Goal: Task Accomplishment & Management: Complete application form

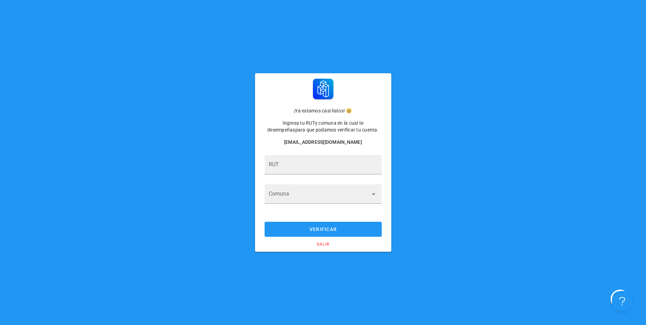
click at [329, 153] on div "RUT Comuna" at bounding box center [323, 184] width 123 height 64
drag, startPoint x: 328, startPoint y: 154, endPoint x: 321, endPoint y: 163, distance: 10.9
click at [328, 155] on div "RUT Comuna" at bounding box center [323, 184] width 123 height 64
click at [320, 164] on input "RUT" at bounding box center [323, 168] width 109 height 11
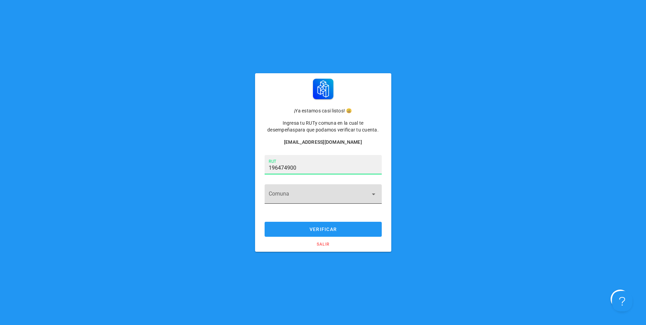
type input "19.647.490-0"
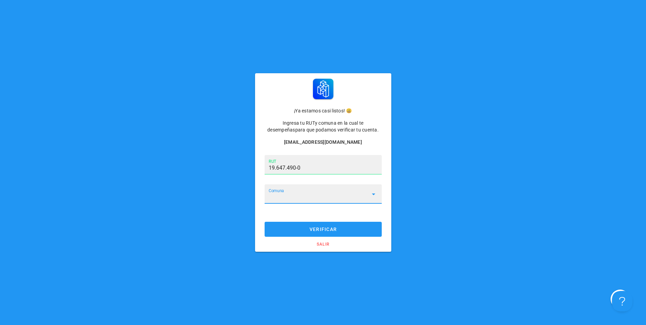
click at [300, 200] on input "Comuna" at bounding box center [319, 198] width 100 height 11
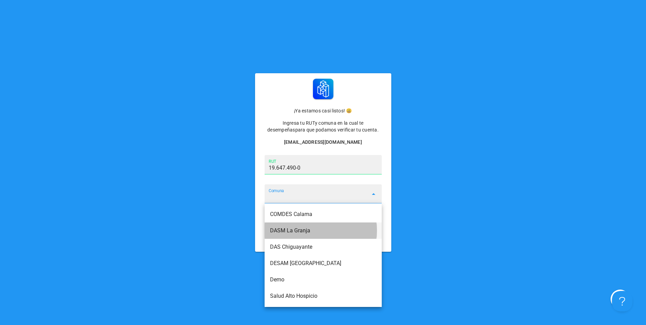
click at [324, 233] on div "DASM La Granja" at bounding box center [323, 230] width 106 height 6
type input "DASM La Granja"
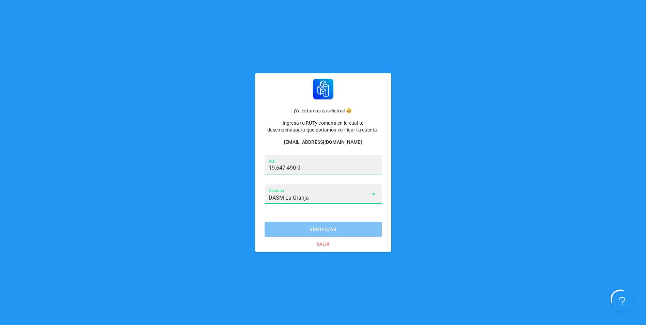
click at [346, 231] on span "verificar" at bounding box center [323, 229] width 104 height 5
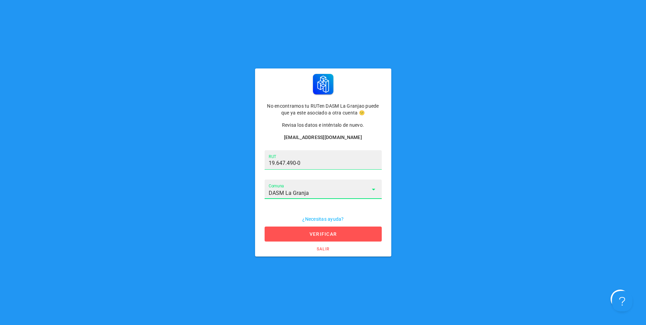
click at [316, 195] on input "DASM La Granja" at bounding box center [319, 193] width 100 height 11
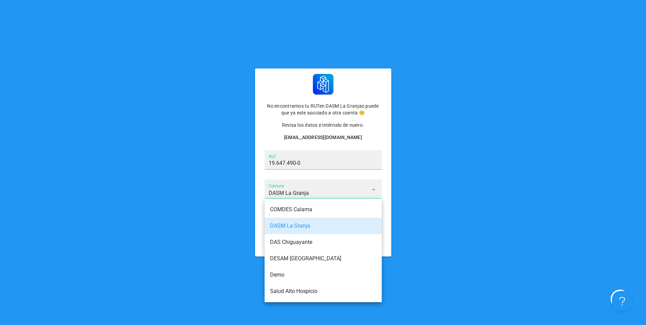
click at [310, 225] on div "DASM La Granja" at bounding box center [323, 226] width 106 height 6
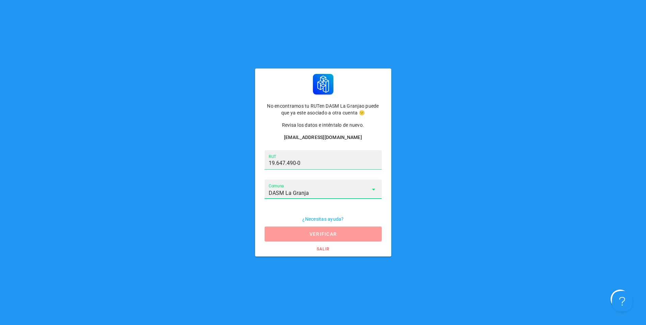
click at [305, 239] on button "verificar" at bounding box center [323, 234] width 117 height 15
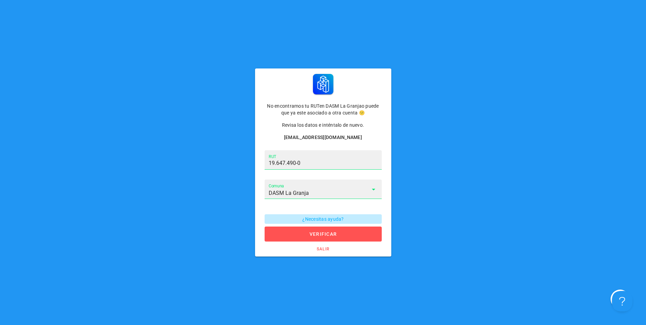
click at [333, 219] on span "¿Necesitas ayuda?" at bounding box center [323, 218] width 109 height 5
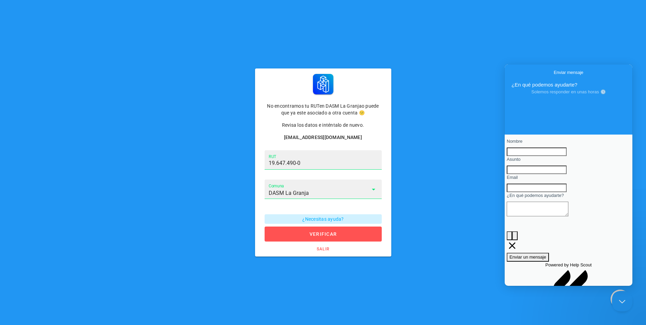
click at [337, 184] on div "Comuna DASM La Granja" at bounding box center [323, 189] width 109 height 19
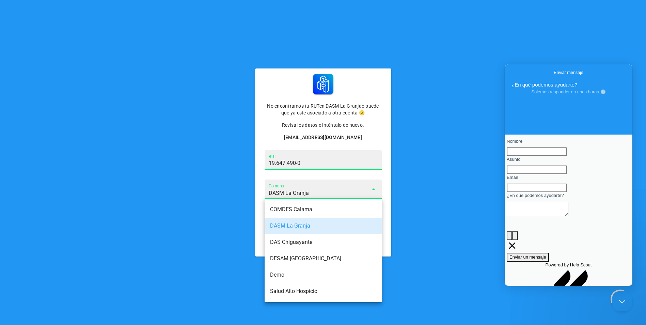
click at [444, 266] on div "No encontramos tu RUT en DASM La Granja o puede que ya este asociado a otra cue…" at bounding box center [323, 162] width 646 height 325
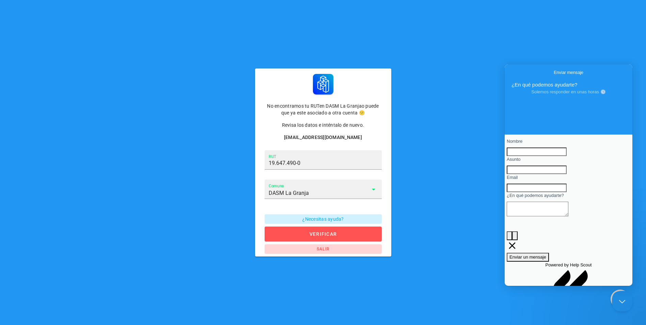
click at [330, 247] on span "salir" at bounding box center [323, 249] width 109 height 5
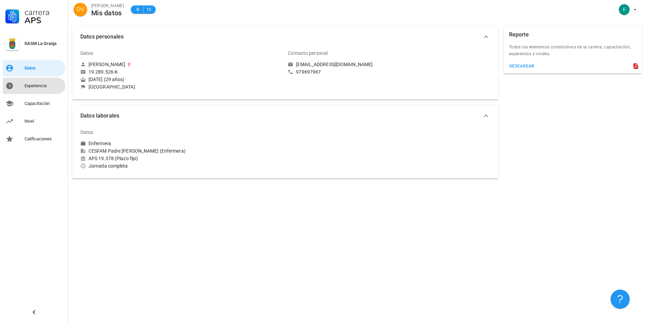
click at [37, 91] on link "Experiencia" at bounding box center [34, 86] width 63 height 16
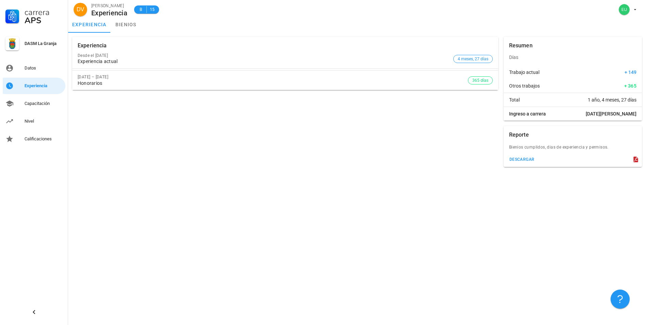
click at [301, 94] on div "Experiencia Desde el 1 de may. de 2025 Experiencia actual 4 meses, 27 días 1 de…" at bounding box center [286, 102] width 432 height 136
click at [30, 109] on link "Capacitación" at bounding box center [34, 103] width 63 height 16
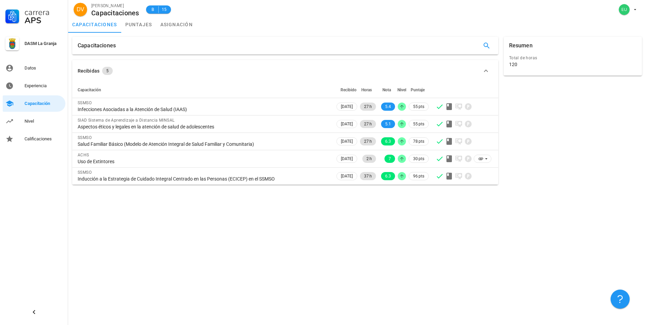
click at [544, 69] on div "Total de horas 120" at bounding box center [573, 61] width 130 height 17
click at [523, 65] on div "120" at bounding box center [572, 64] width 127 height 6
click at [514, 60] on div "Total de horas" at bounding box center [572, 58] width 127 height 7
click at [486, 47] on icon "button" at bounding box center [487, 46] width 6 height 6
click at [176, 50] on div "Capacitaciones Buscar…" at bounding box center [285, 46] width 426 height 18
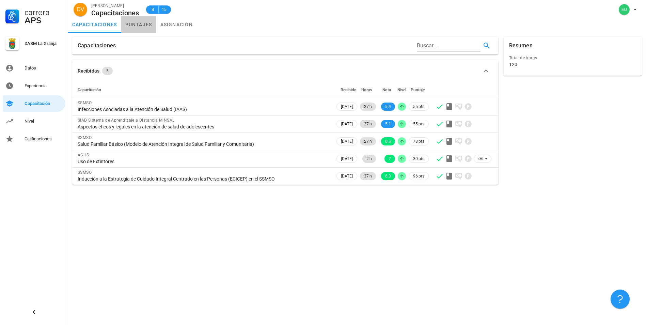
click at [124, 19] on link "puntajes" at bounding box center [138, 24] width 35 height 16
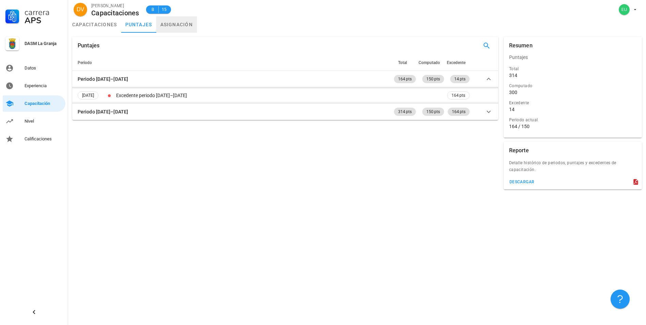
click at [189, 26] on link "asignación" at bounding box center [176, 24] width 41 height 16
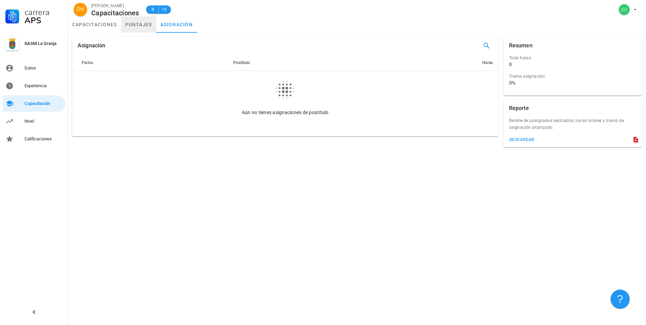
click at [134, 29] on link "puntajes" at bounding box center [138, 24] width 35 height 16
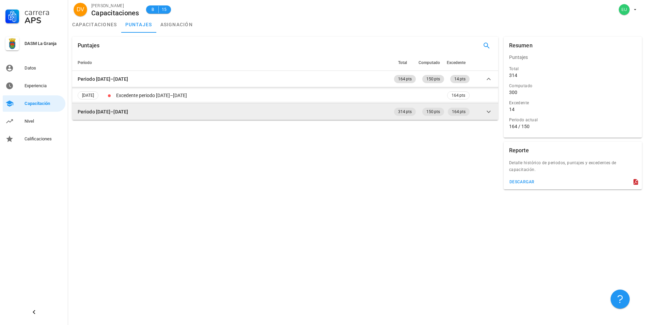
click at [134, 111] on td "Periodo 2024–2025" at bounding box center [232, 112] width 321 height 16
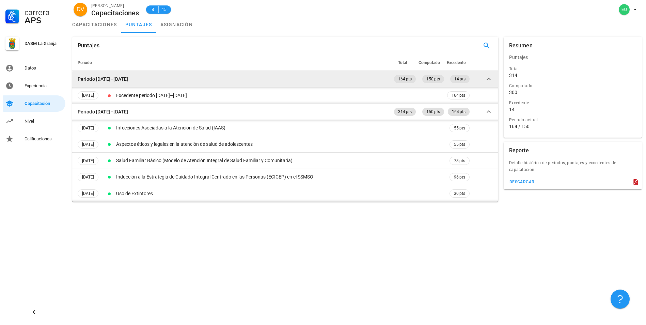
click at [487, 80] on icon at bounding box center [489, 79] width 4 height 2
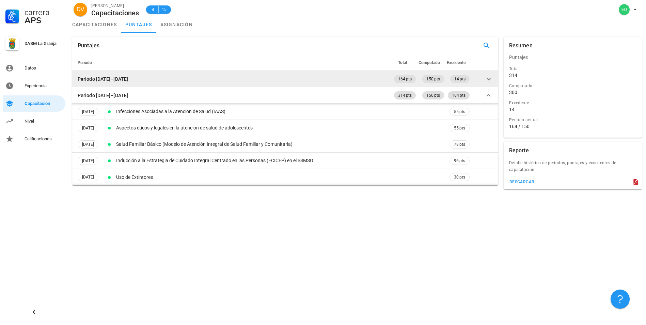
click at [487, 80] on icon at bounding box center [489, 79] width 8 height 8
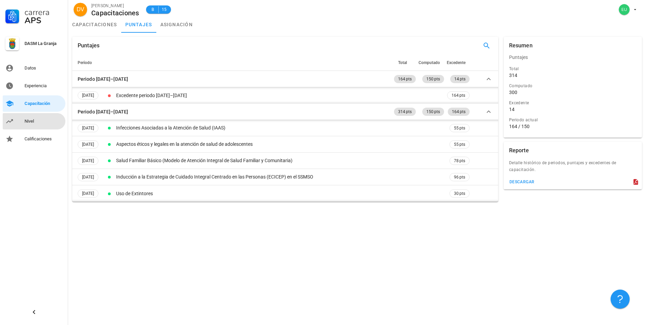
click at [53, 122] on div "Nivel" at bounding box center [44, 121] width 38 height 5
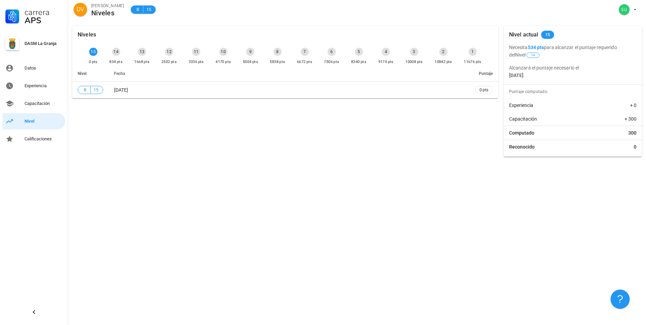
drag, startPoint x: 113, startPoint y: 60, endPoint x: 92, endPoint y: 64, distance: 21.1
click at [92, 64] on div "15 0 pts 14 834 pts 13 1668 pts 12 2502 pts 11 3336 pts 10 4170 pts 9 5004 pts …" at bounding box center [286, 56] width 396 height 20
click at [115, 47] on div "15 0 pts 14 834 pts 13 1668 pts 12 2502 pts 11 3336 pts 10 4170 pts 9 5004 pts …" at bounding box center [286, 56] width 396 height 20
click at [109, 52] on div "14 834 pts" at bounding box center [116, 56] width 16 height 20
drag, startPoint x: 109, startPoint y: 50, endPoint x: 103, endPoint y: 68, distance: 19.2
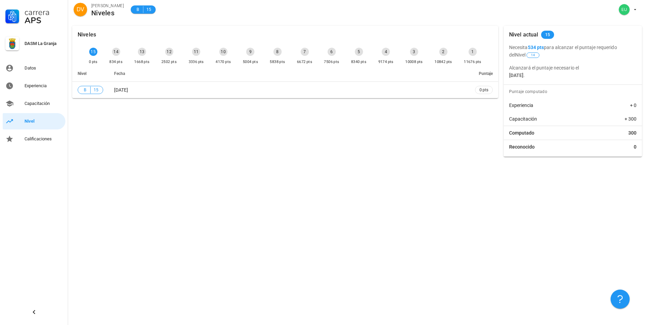
click at [112, 50] on div "14" at bounding box center [116, 52] width 8 height 8
click at [41, 106] on div "Capacitación" at bounding box center [44, 103] width 38 height 5
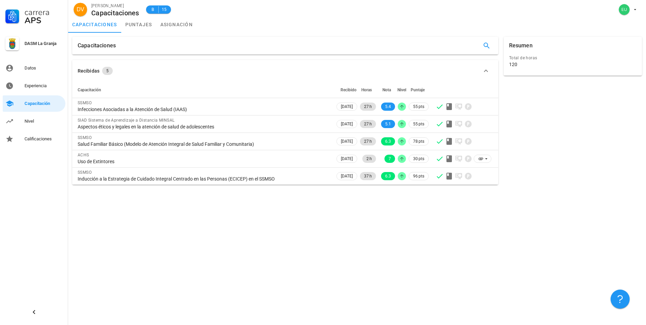
drag, startPoint x: 516, startPoint y: 57, endPoint x: 514, endPoint y: 63, distance: 6.4
click at [516, 59] on div "Total de horas" at bounding box center [572, 58] width 127 height 7
click at [422, 48] on div "Capacitaciones" at bounding box center [285, 46] width 426 height 18
drag, startPoint x: 520, startPoint y: 65, endPoint x: 507, endPoint y: 65, distance: 13.3
click at [507, 65] on div "Total de horas 120" at bounding box center [573, 64] width 141 height 22
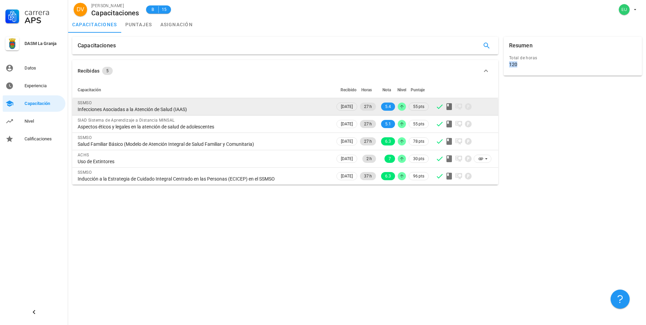
drag, startPoint x: 507, startPoint y: 65, endPoint x: 497, endPoint y: 110, distance: 46.7
click at [531, 105] on div "Resumen Total de horas 120" at bounding box center [573, 110] width 144 height 153
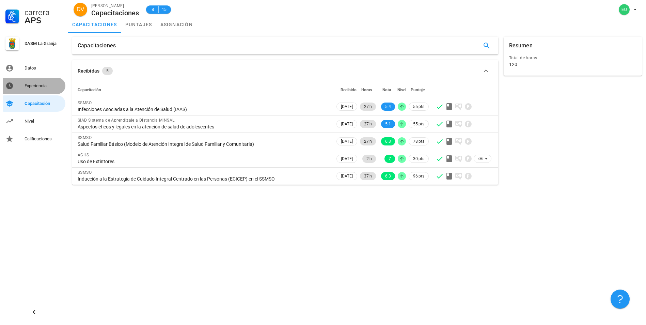
click at [51, 88] on div "Experiencia" at bounding box center [44, 85] width 38 height 5
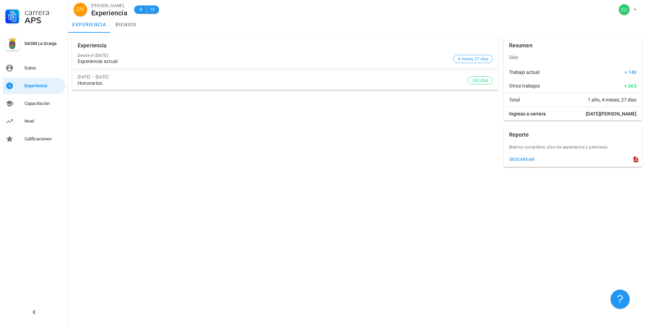
click at [105, 84] on div "Honorarios" at bounding box center [273, 83] width 391 height 6
click at [99, 80] on div "1 de may. de 2024 – 30 de abr. de 2025 Honorarios" at bounding box center [273, 80] width 391 height 19
drag, startPoint x: 99, startPoint y: 80, endPoint x: 107, endPoint y: 86, distance: 10.2
click at [107, 86] on div "1 de may. de 2024 – 30 de abr. de 2025 Honorarios" at bounding box center [273, 80] width 391 height 19
click at [92, 80] on div "Honorarios" at bounding box center [273, 83] width 391 height 6
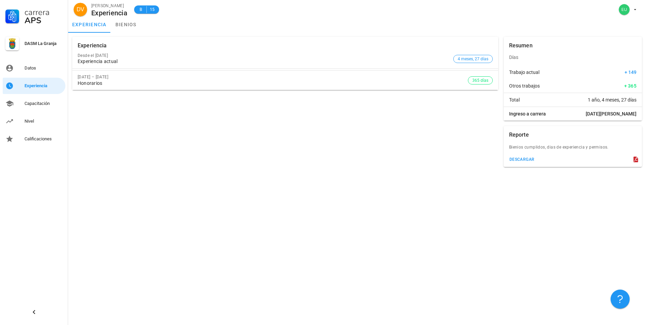
click at [105, 78] on div "1 de may. de 2024 – 30 de abr. de 2025" at bounding box center [273, 77] width 391 height 5
click at [296, 88] on div "1 de may. de 2024 – 30 de abr. de 2025 Honorarios" at bounding box center [273, 80] width 391 height 19
click at [480, 83] on span "365 días" at bounding box center [481, 80] width 16 height 7
click at [481, 80] on span "365 días" at bounding box center [481, 80] width 16 height 7
drag, startPoint x: 118, startPoint y: 85, endPoint x: 74, endPoint y: 86, distance: 44.0
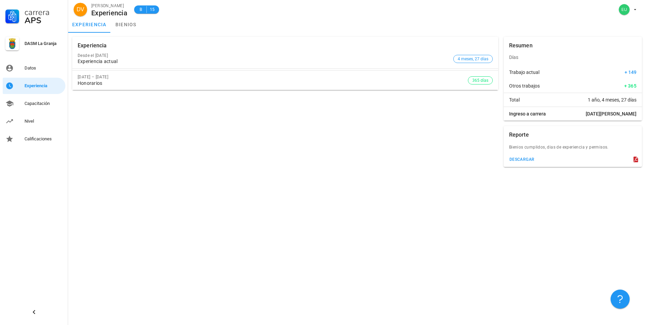
click at [74, 86] on div "1 de may. de 2024 – 30 de abr. de 2025 Honorarios 365 días" at bounding box center [285, 80] width 426 height 19
drag, startPoint x: 74, startPoint y: 86, endPoint x: 116, endPoint y: 86, distance: 41.6
click at [116, 86] on div "Honorarios" at bounding box center [273, 83] width 391 height 6
drag, startPoint x: 82, startPoint y: 76, endPoint x: 157, endPoint y: 79, distance: 75.0
click at [157, 79] on div "1 de may. de 2024 – 30 de abr. de 2025" at bounding box center [273, 77] width 391 height 5
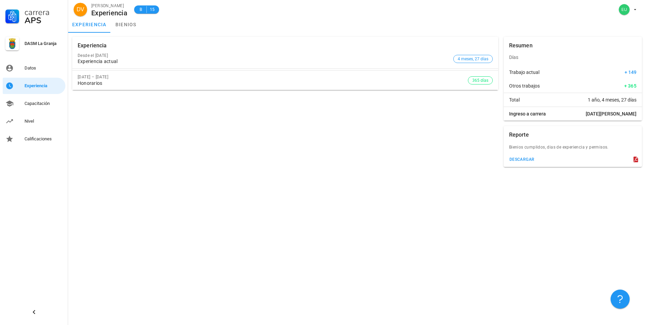
drag, startPoint x: 157, startPoint y: 79, endPoint x: 165, endPoint y: 80, distance: 7.9
click at [165, 80] on div "1 de may. de 2024 – 30 de abr. de 2025 Honorarios" at bounding box center [273, 80] width 391 height 19
click at [131, 61] on div "Experiencia actual" at bounding box center [264, 62] width 373 height 6
click at [113, 66] on div "Desde el 1 de may. de 2025 Experiencia actual" at bounding box center [264, 58] width 373 height 19
click at [114, 57] on div "Desde el 1 de may. de 2025" at bounding box center [264, 55] width 373 height 5
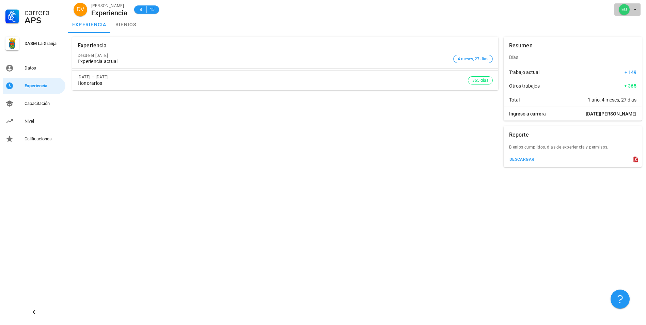
click at [632, 15] on span "button" at bounding box center [628, 9] width 21 height 11
click at [630, 26] on div "Salir" at bounding box center [631, 27] width 11 height 14
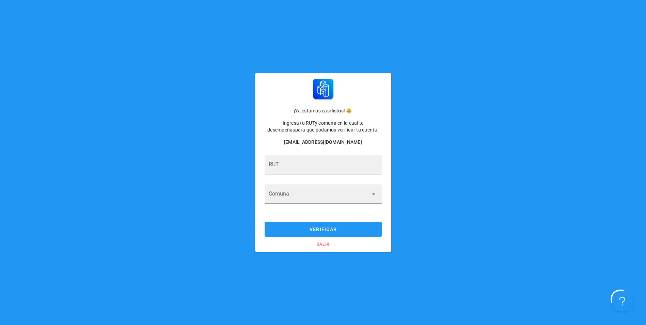
click at [263, 178] on div "RUT Comuna" at bounding box center [323, 184] width 123 height 64
click at [279, 168] on input "RUT" at bounding box center [323, 168] width 109 height 11
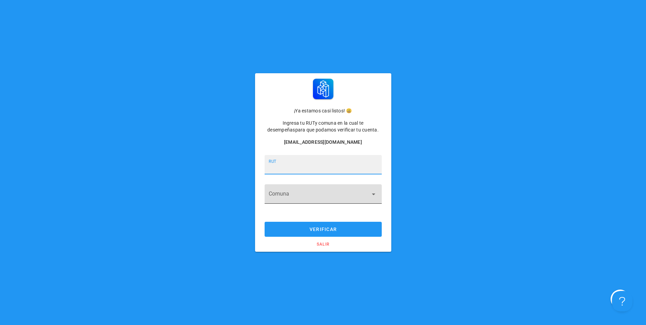
click at [288, 193] on input "Comuna" at bounding box center [319, 198] width 100 height 11
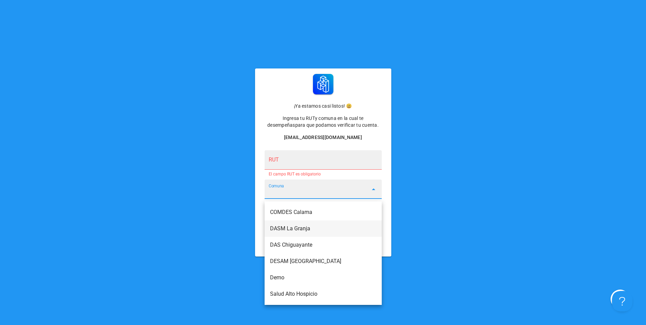
click at [315, 230] on div "DASM La Granja" at bounding box center [323, 228] width 106 height 6
type input "DASM La Granja"
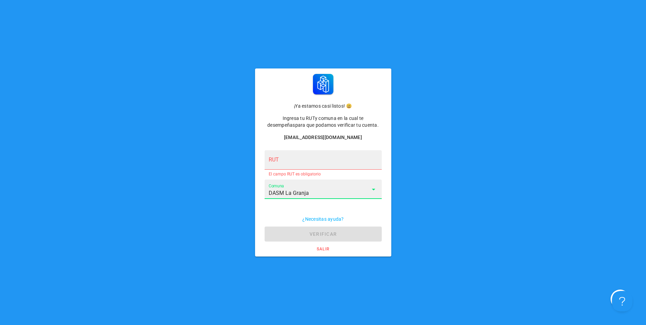
click at [287, 162] on input "RUT" at bounding box center [323, 163] width 109 height 11
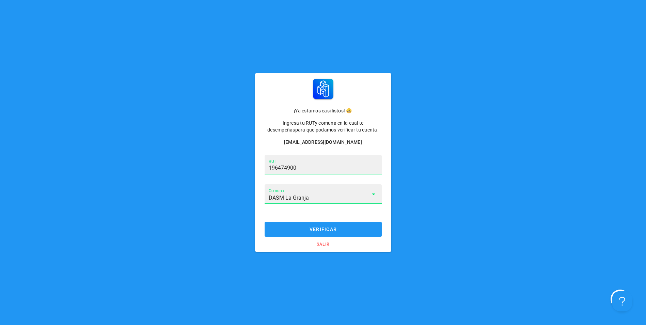
type input "19.647.490-0"
click at [308, 221] on div "verificar salir" at bounding box center [323, 234] width 131 height 30
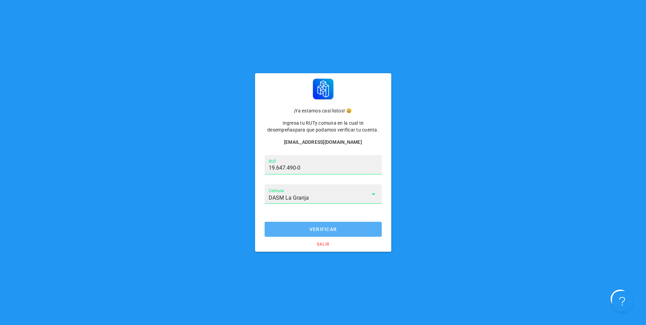
click at [309, 226] on button "verificar" at bounding box center [323, 229] width 117 height 15
